Goal: Contribute content: Add original content to the website for others to see

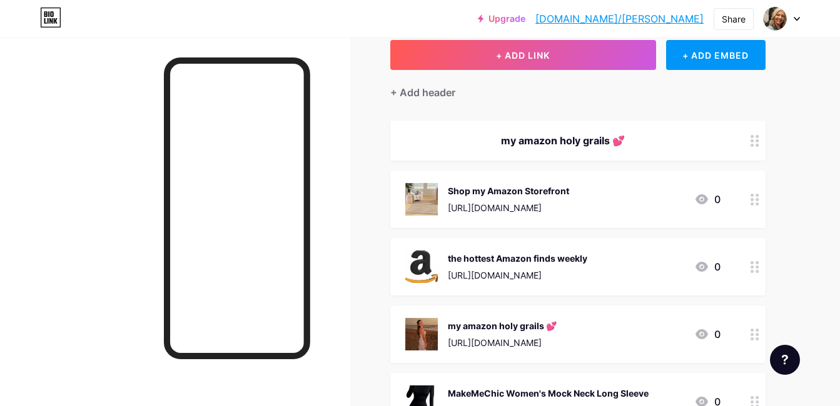
scroll to position [34, 0]
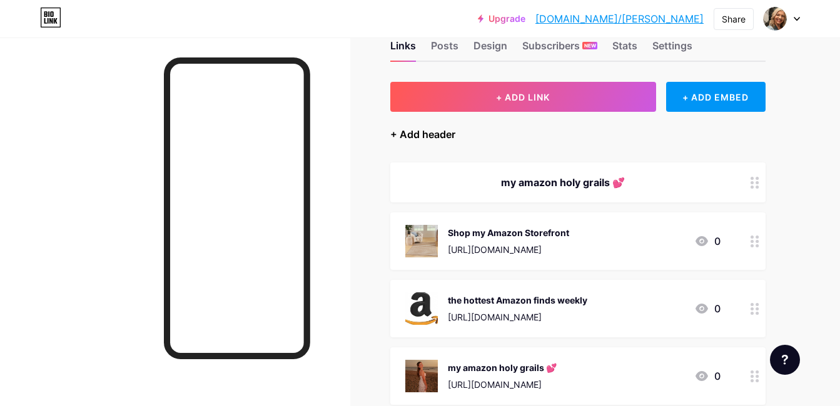
click at [446, 134] on div "+ Add header" at bounding box center [422, 134] width 65 height 15
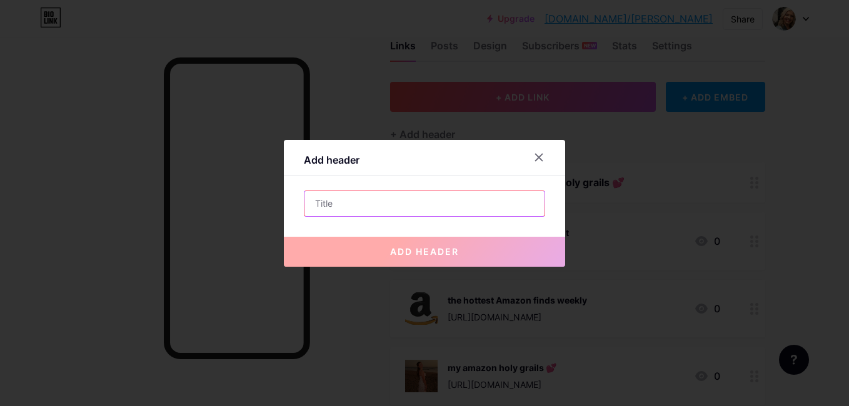
click at [343, 204] on input "text" at bounding box center [424, 203] width 240 height 25
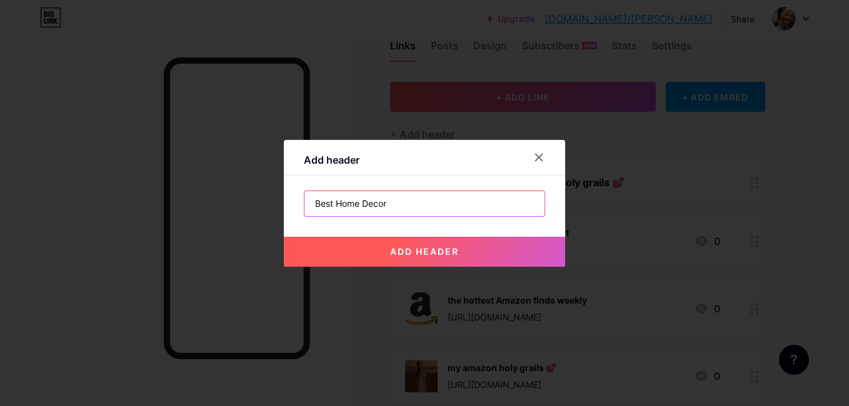
drag, startPoint x: 331, startPoint y: 204, endPoint x: 302, endPoint y: 204, distance: 28.8
click at [304, 204] on input "Best Home Decor" at bounding box center [424, 203] width 240 height 25
click at [385, 206] on input "Top Home Decor" at bounding box center [424, 203] width 240 height 25
type input "Top Home Decor Sale in [GEOGRAPHIC_DATA]"
click at [403, 254] on span "add header" at bounding box center [424, 251] width 69 height 11
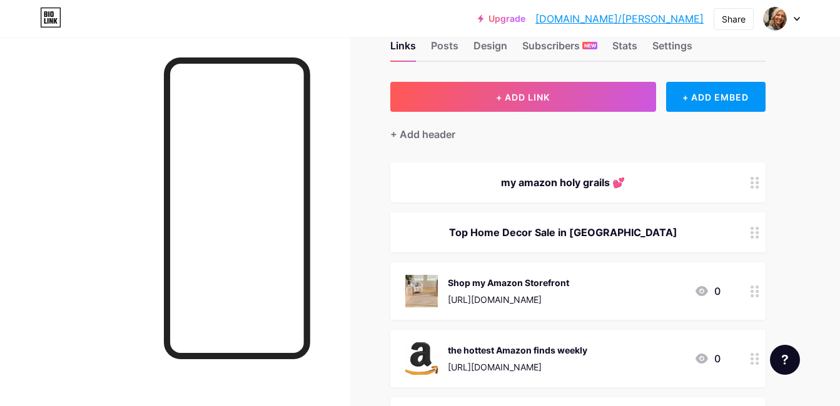
click at [754, 239] on icon at bounding box center [754, 233] width 9 height 12
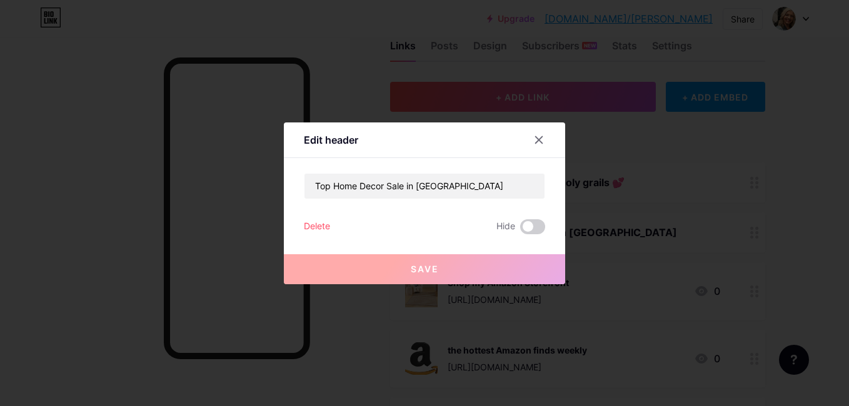
click at [313, 228] on div "Delete" at bounding box center [317, 226] width 26 height 15
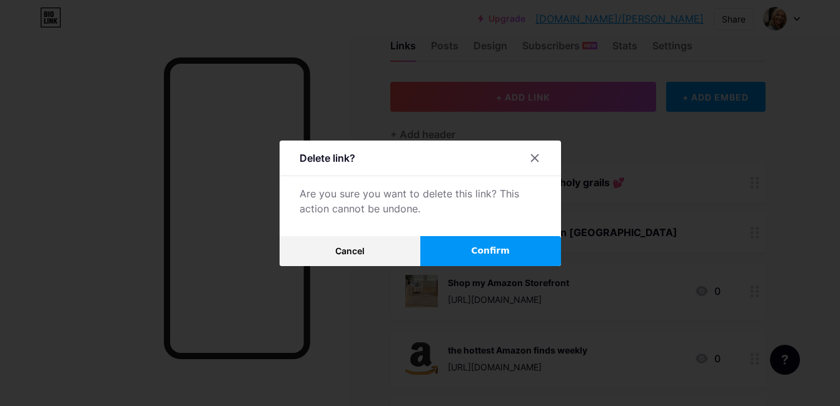
click at [448, 255] on button "Confirm" at bounding box center [490, 251] width 141 height 30
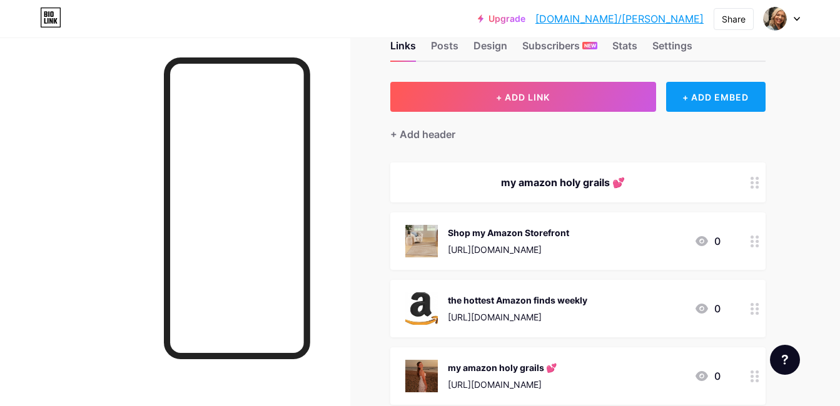
click at [688, 99] on div "+ ADD EMBED" at bounding box center [715, 97] width 99 height 30
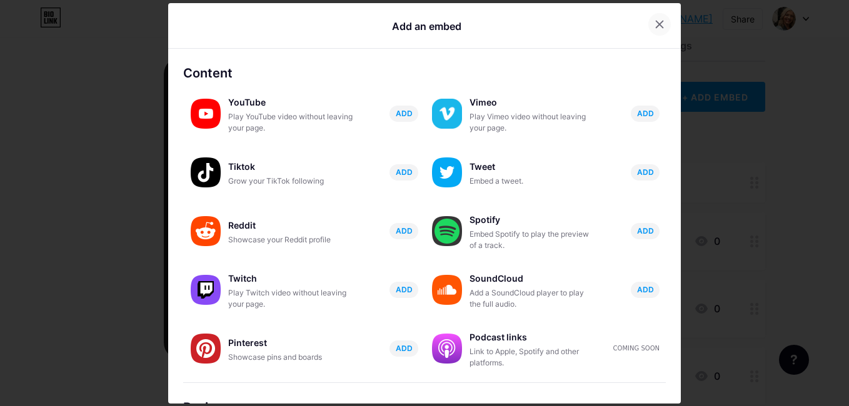
click at [654, 19] on icon at bounding box center [659, 24] width 10 height 10
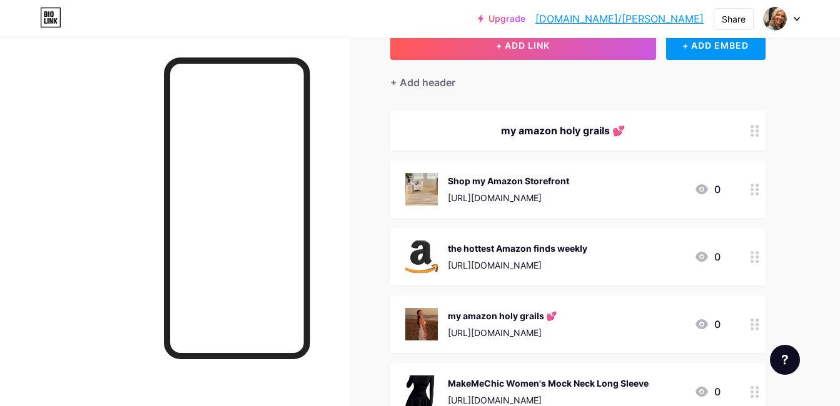
scroll to position [88, 0]
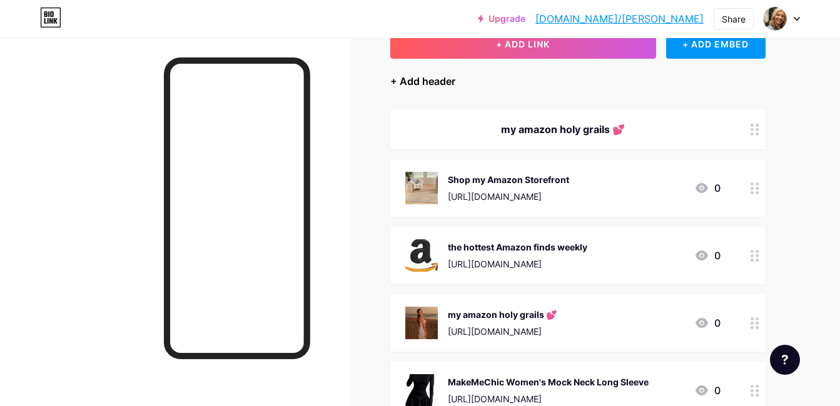
click at [453, 84] on div "+ Add header" at bounding box center [422, 81] width 65 height 15
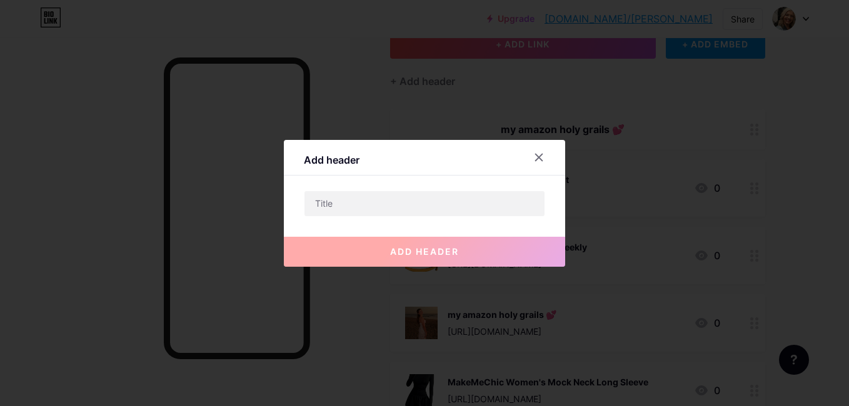
click at [374, 217] on div "add header" at bounding box center [424, 242] width 281 height 50
click at [364, 210] on input "text" at bounding box center [424, 203] width 240 height 25
click at [349, 211] on input "text" at bounding box center [424, 203] width 240 height 25
paste input "home decor 🤍"
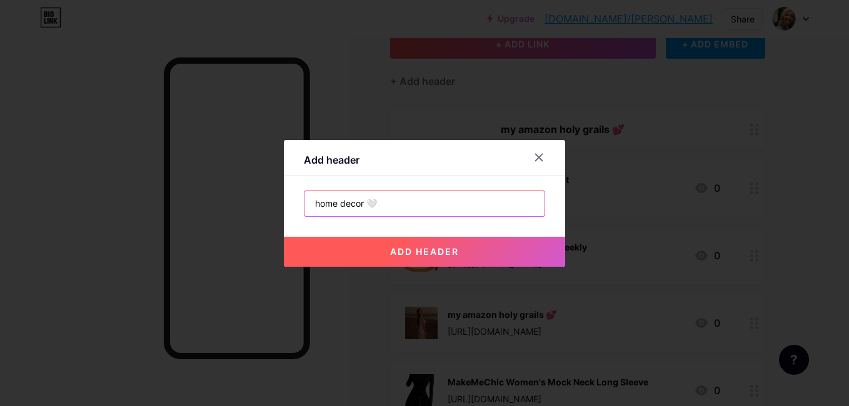
click at [310, 208] on input "home decor 🤍" at bounding box center [424, 203] width 240 height 25
type input "Top home decor 🤍"
click at [396, 248] on span "add header" at bounding box center [424, 251] width 69 height 11
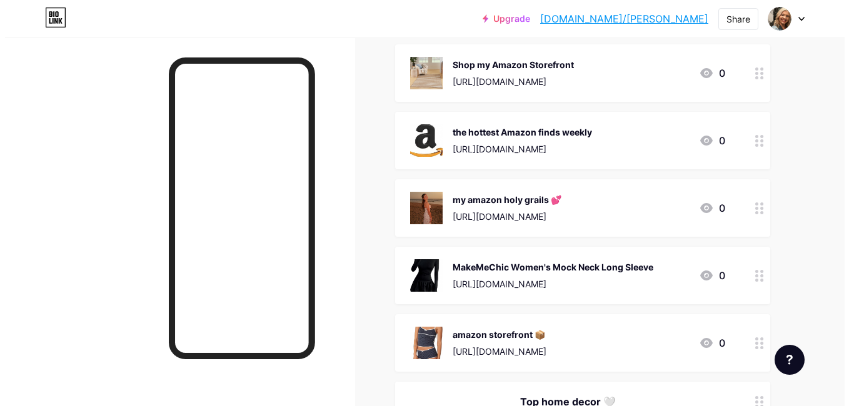
scroll to position [44, 0]
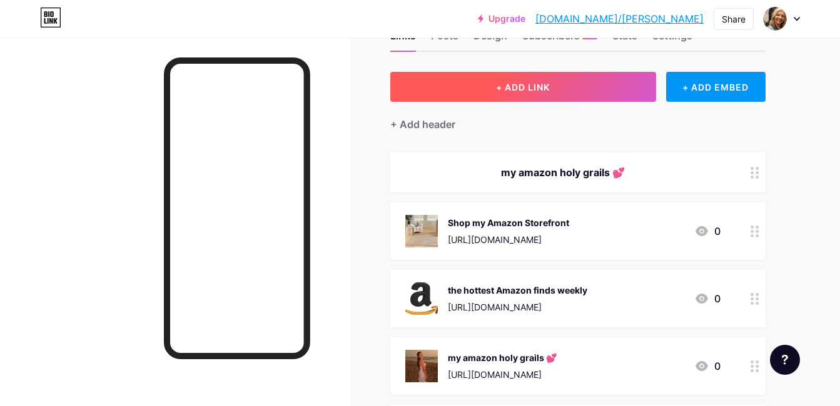
click at [533, 89] on span "+ ADD LINK" at bounding box center [523, 87] width 54 height 11
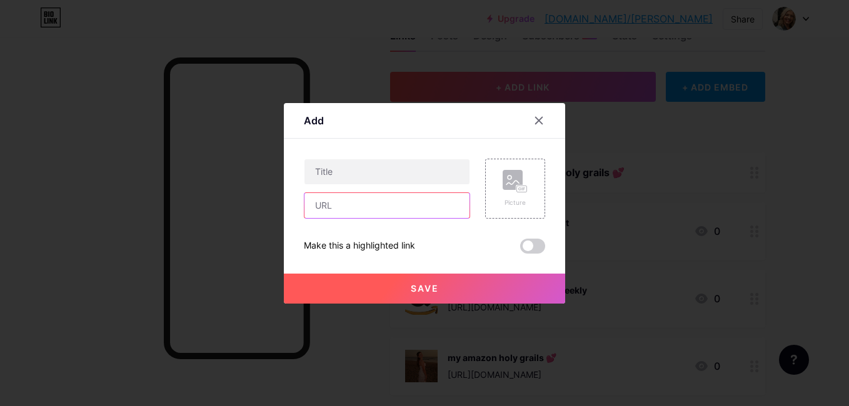
click at [358, 203] on input "text" at bounding box center [386, 205] width 165 height 25
paste input "[URL][DOMAIN_NAME]"
type input "[URL][DOMAIN_NAME]"
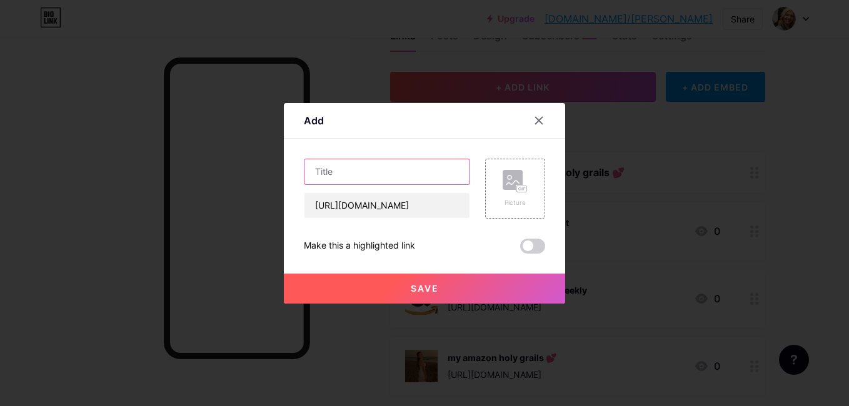
click at [344, 174] on input "text" at bounding box center [386, 171] width 165 height 25
paste input "Tineco Carpet One Cruiser Smart Nettoyeur"
type input "Tineco Carpet One Cruiser Smart Nettoyeur"
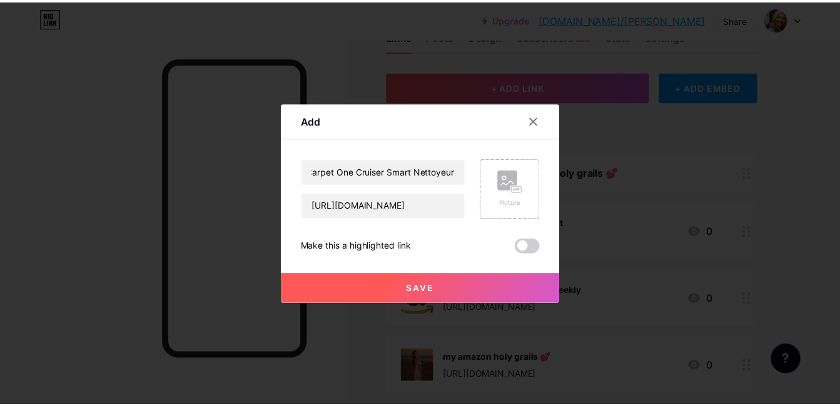
scroll to position [0, 0]
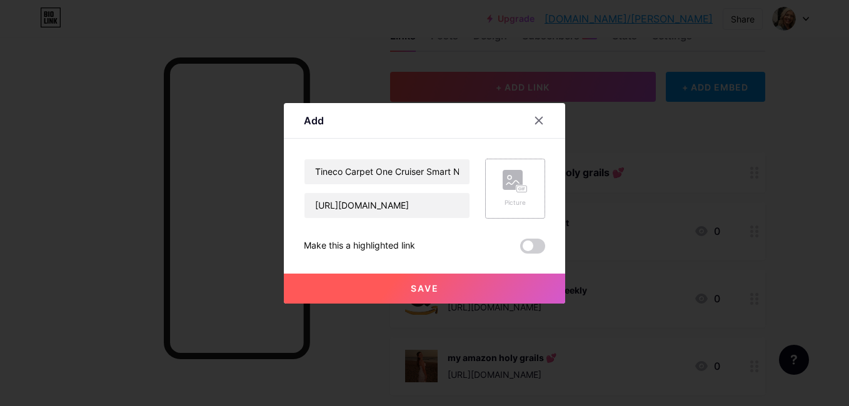
click at [505, 182] on rect at bounding box center [513, 180] width 20 height 20
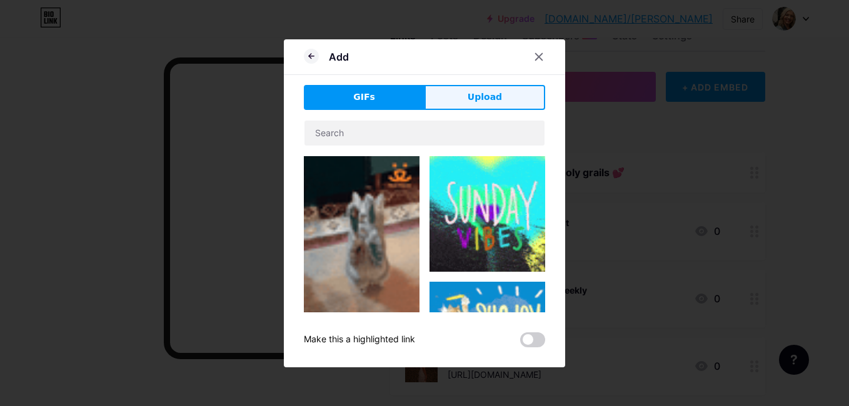
click at [456, 103] on button "Upload" at bounding box center [484, 97] width 121 height 25
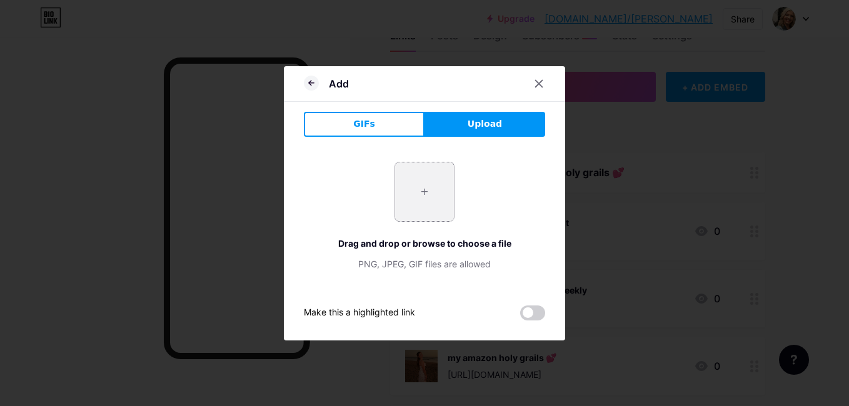
click at [419, 188] on input "file" at bounding box center [424, 192] width 59 height 59
type input "C:\fakepath\61zYHf-BflL._AC_SX679_.jpg"
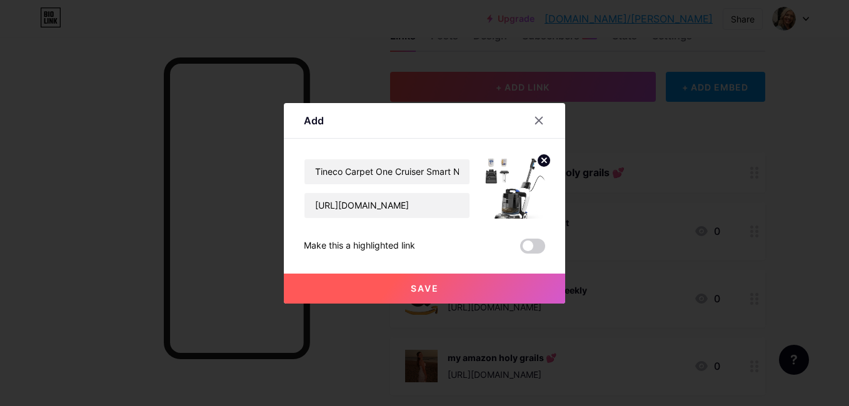
click at [415, 287] on span "Save" at bounding box center [425, 288] width 28 height 11
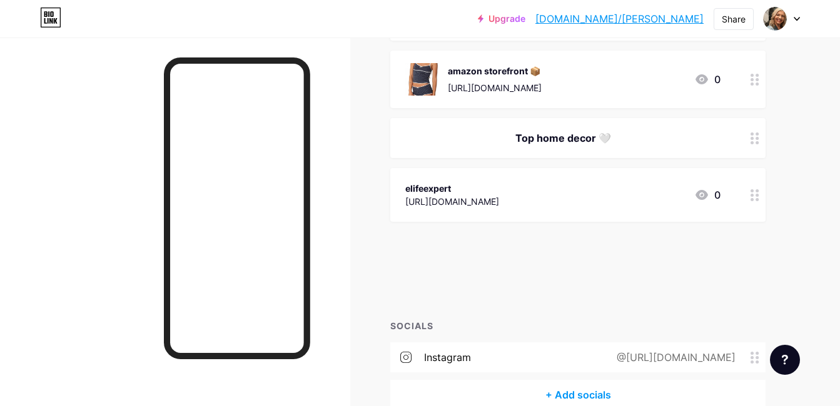
scroll to position [536, 0]
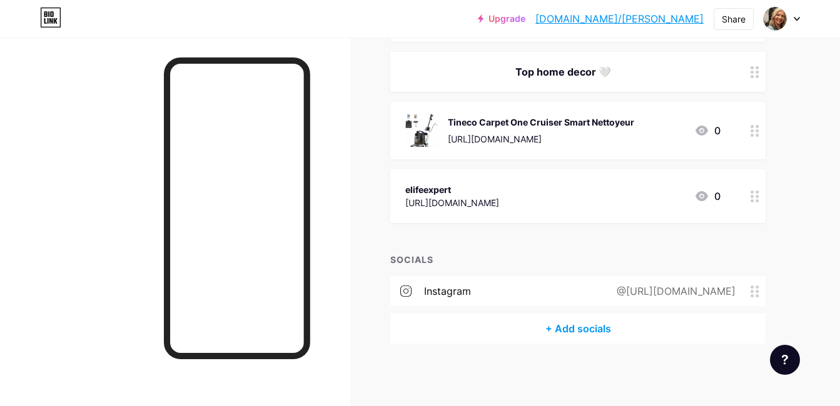
click at [627, 17] on link "[DOMAIN_NAME]/[PERSON_NAME]" at bounding box center [619, 18] width 168 height 15
